Goal: Information Seeking & Learning: Find specific fact

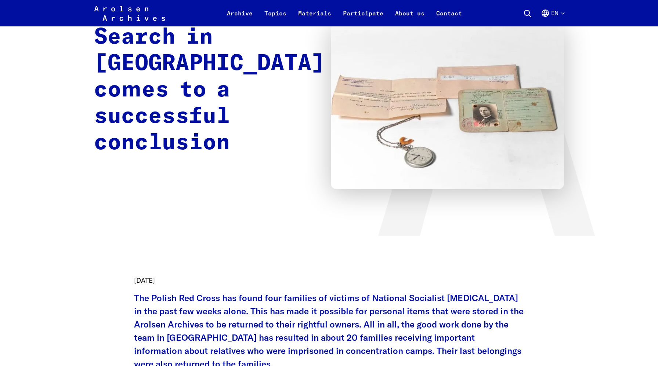
scroll to position [103, 0]
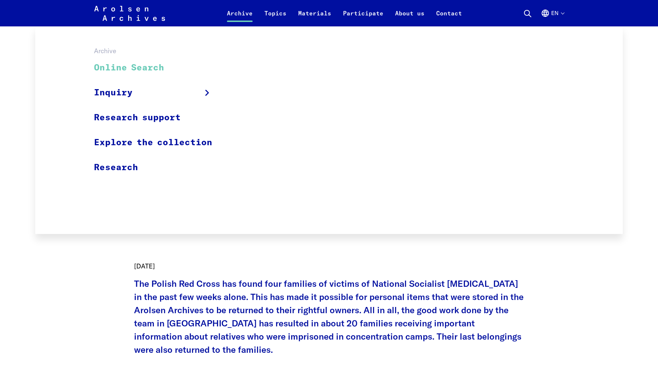
click at [180, 67] on link "Online Search" at bounding box center [158, 68] width 128 height 25
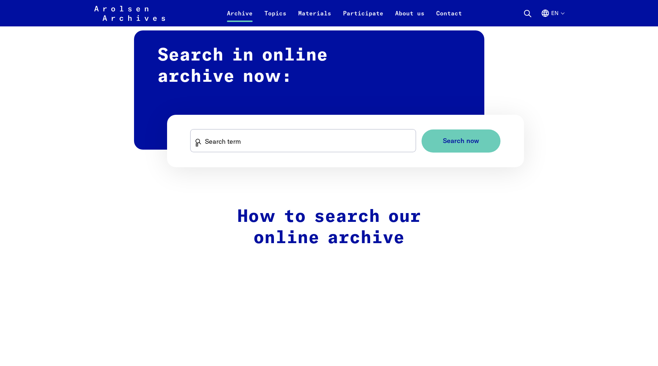
scroll to position [426, 0]
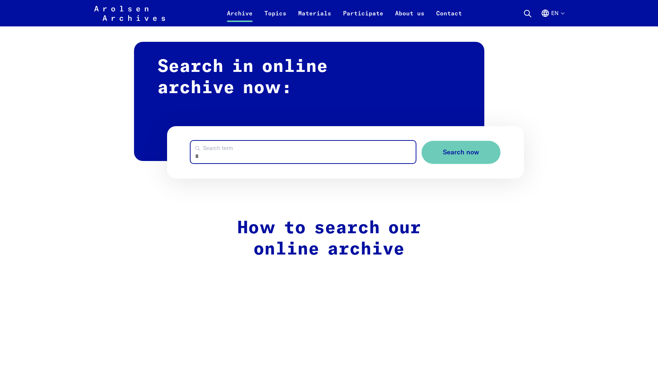
click at [286, 155] on input "Search term" at bounding box center [303, 152] width 225 height 22
type input "********"
click at [421, 141] on button "Search now" at bounding box center [460, 152] width 79 height 23
